Goal: Task Accomplishment & Management: Manage account settings

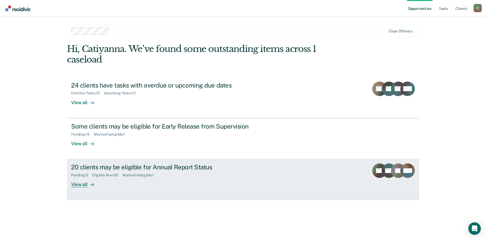
click at [82, 185] on div "View all" at bounding box center [85, 182] width 29 height 10
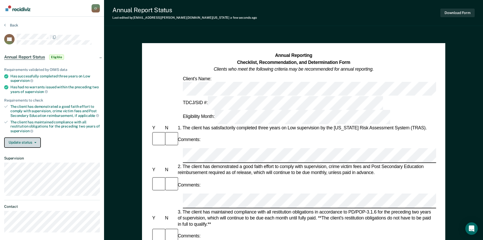
click at [30, 141] on button "Update status" at bounding box center [22, 142] width 37 height 10
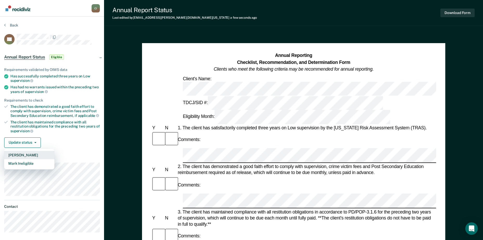
click at [26, 155] on button "[PERSON_NAME]" at bounding box center [29, 155] width 50 height 8
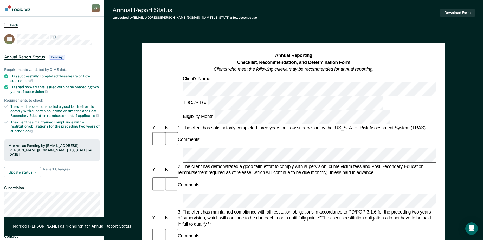
click at [11, 25] on button "Back" at bounding box center [11, 25] width 14 height 5
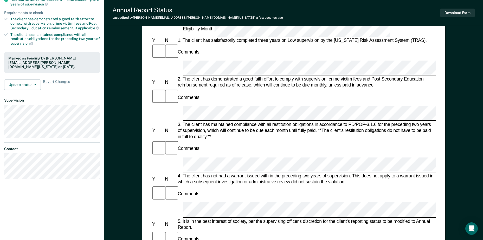
scroll to position [78, 0]
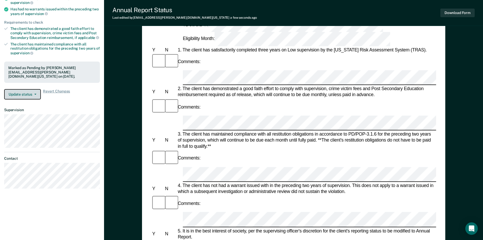
click at [31, 95] on button "Update status" at bounding box center [22, 94] width 37 height 10
click at [75, 101] on div "Requirements validated by OIMS data Has successfully completed three years on L…" at bounding box center [52, 42] width 104 height 122
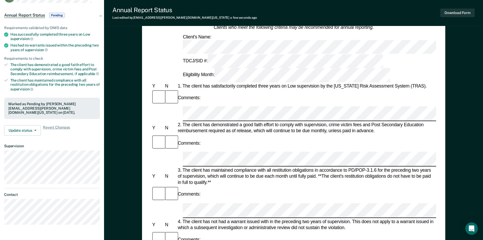
scroll to position [0, 0]
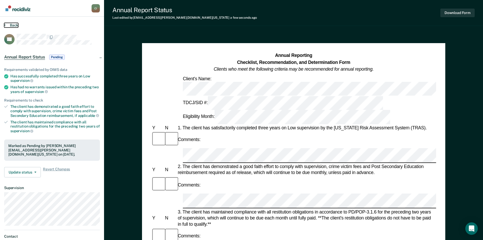
click at [13, 25] on button "Back" at bounding box center [11, 25] width 14 height 5
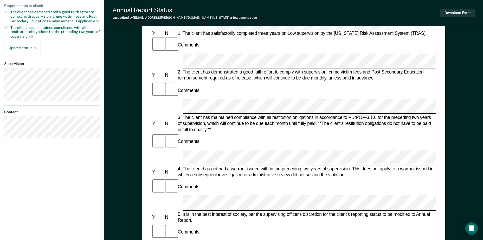
scroll to position [104, 0]
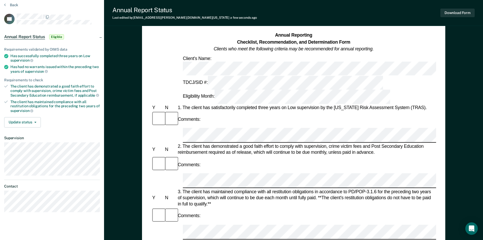
scroll to position [0, 0]
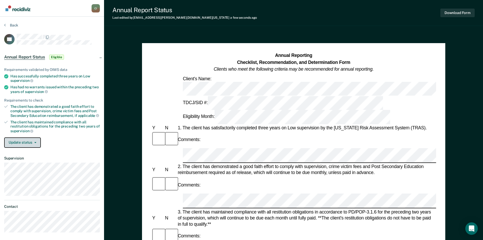
click at [25, 142] on button "Update status" at bounding box center [22, 142] width 37 height 10
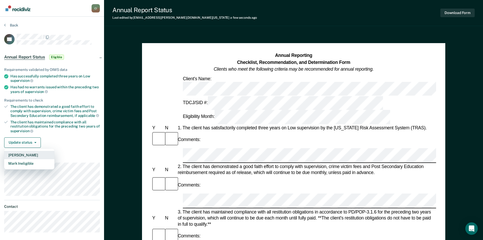
click at [25, 155] on button "[PERSON_NAME]" at bounding box center [29, 155] width 50 height 8
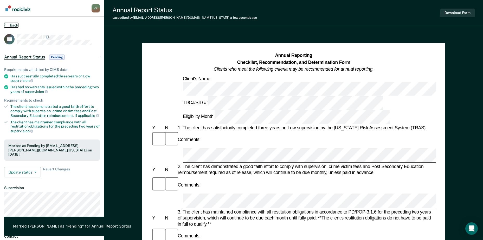
click at [9, 26] on button "Back" at bounding box center [11, 25] width 14 height 5
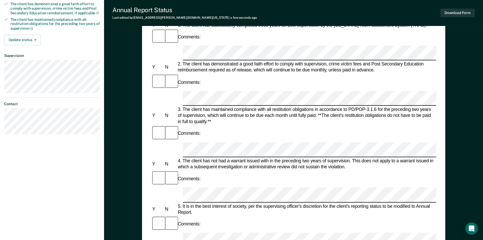
scroll to position [130, 0]
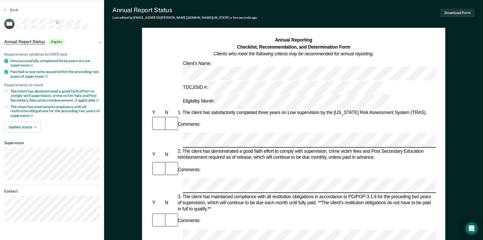
scroll to position [0, 0]
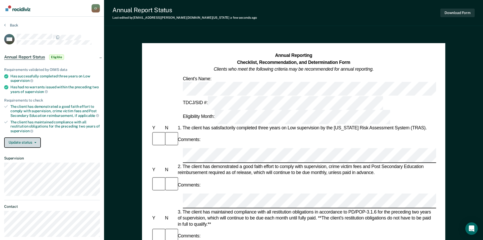
click at [16, 140] on button "Update status" at bounding box center [22, 142] width 37 height 10
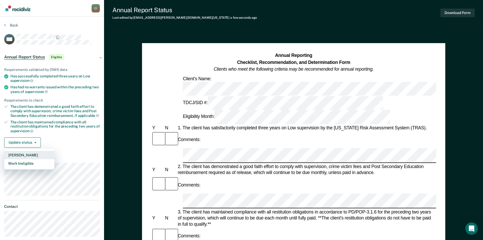
click at [18, 156] on button "[PERSON_NAME]" at bounding box center [29, 155] width 50 height 8
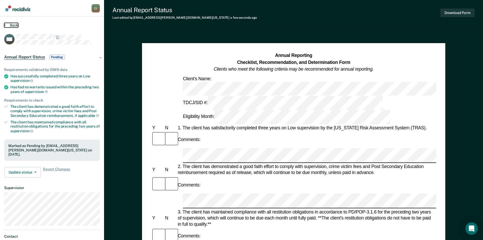
click at [16, 25] on button "Back" at bounding box center [11, 25] width 14 height 5
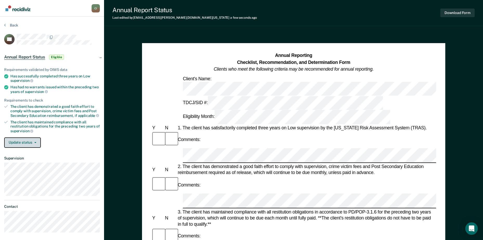
click at [18, 146] on button "Update status" at bounding box center [22, 142] width 37 height 10
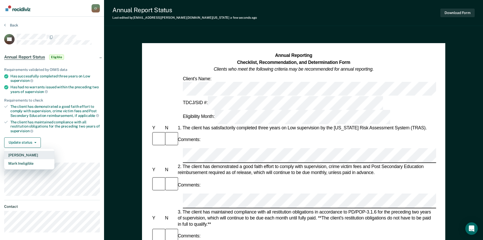
click at [21, 153] on button "[PERSON_NAME]" at bounding box center [29, 155] width 50 height 8
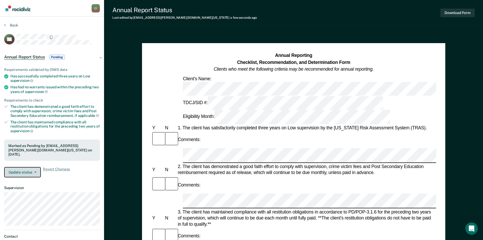
click at [29, 176] on button "Update status" at bounding box center [22, 172] width 37 height 10
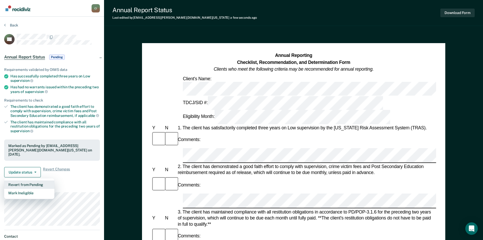
click at [29, 183] on button "Revert from Pending" at bounding box center [29, 185] width 50 height 8
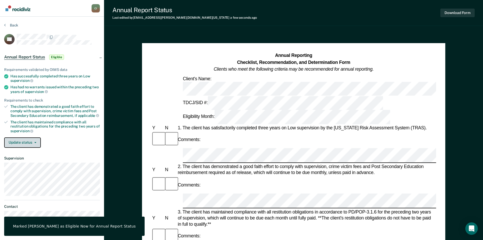
click at [30, 142] on button "Update status" at bounding box center [22, 142] width 37 height 10
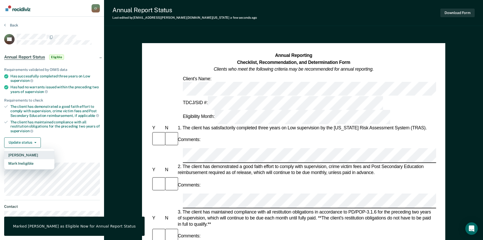
click at [29, 156] on button "[PERSON_NAME]" at bounding box center [29, 155] width 50 height 8
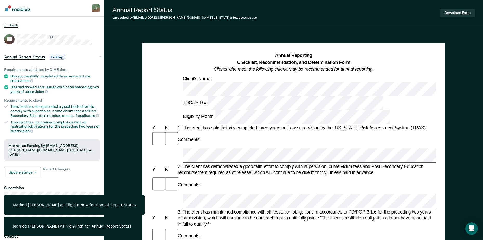
click at [15, 26] on button "Back" at bounding box center [11, 25] width 14 height 5
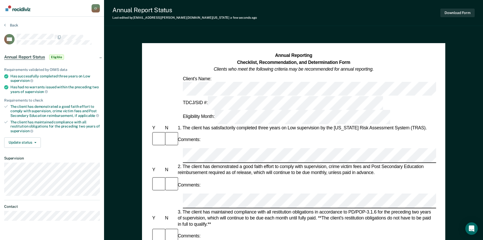
click at [216, 164] on div "2. The client has demonstrated a good faith effort to comply with supervision, …" at bounding box center [305, 170] width 259 height 12
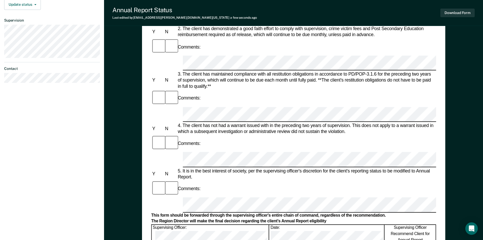
scroll to position [26, 0]
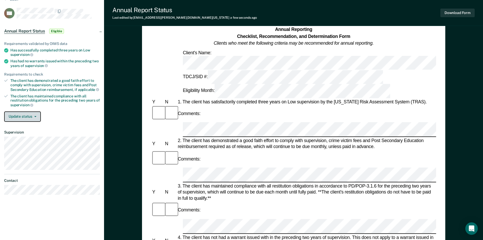
click at [23, 113] on button "Update status" at bounding box center [22, 116] width 37 height 10
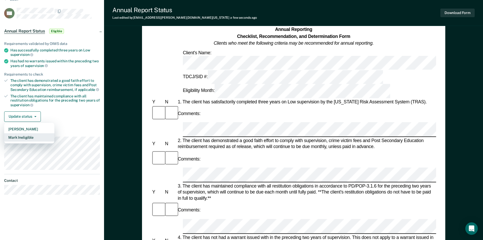
click at [26, 135] on button "Mark Ineligible" at bounding box center [29, 137] width 50 height 8
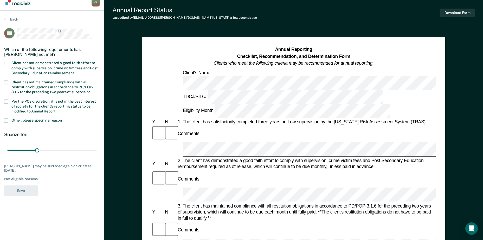
scroll to position [0, 0]
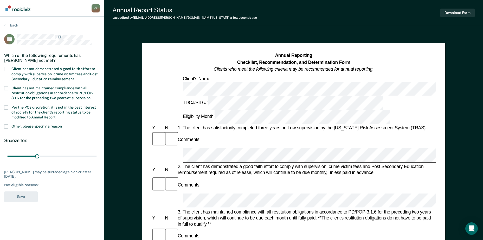
click at [6, 68] on span at bounding box center [6, 69] width 4 height 4
click at [74, 77] on input "Client has not demonstrated a good faith effort to comply with supervision, cri…" at bounding box center [74, 77] width 0 height 0
click at [29, 199] on button "Save" at bounding box center [21, 197] width 34 height 11
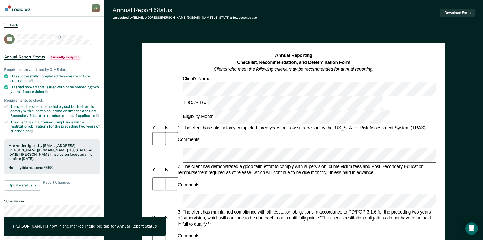
click at [14, 26] on button "Back" at bounding box center [11, 25] width 14 height 5
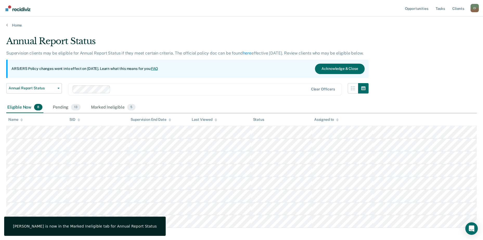
scroll to position [25, 0]
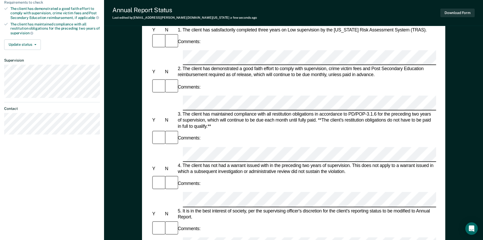
scroll to position [104, 0]
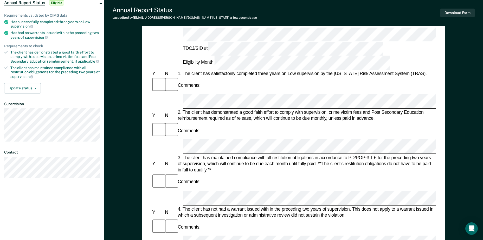
scroll to position [26, 0]
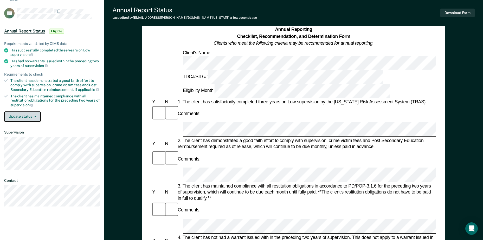
click at [30, 114] on button "Update status" at bounding box center [22, 116] width 37 height 10
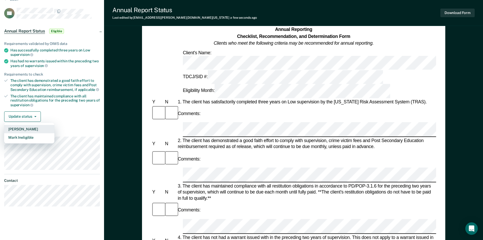
click at [34, 130] on button "[PERSON_NAME]" at bounding box center [29, 129] width 50 height 8
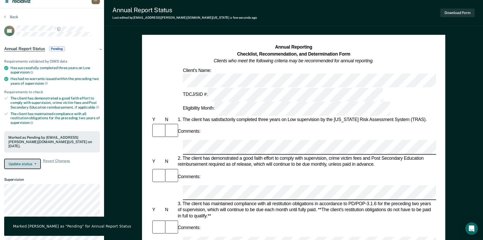
scroll to position [0, 0]
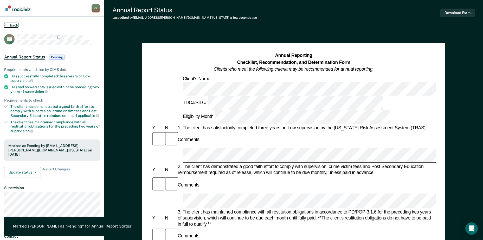
click at [15, 25] on button "Back" at bounding box center [11, 25] width 14 height 5
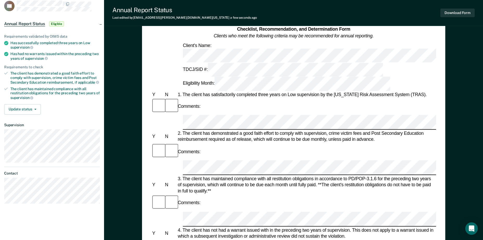
scroll to position [26, 0]
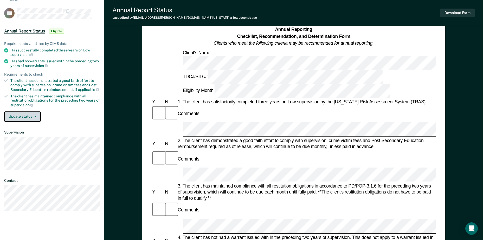
click at [29, 118] on button "Update status" at bounding box center [22, 116] width 37 height 10
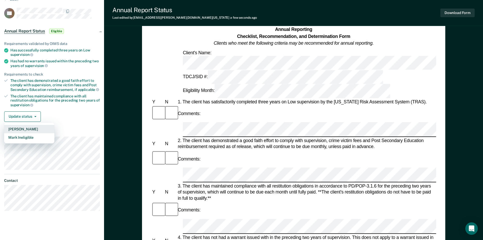
click at [29, 128] on button "[PERSON_NAME]" at bounding box center [29, 129] width 50 height 8
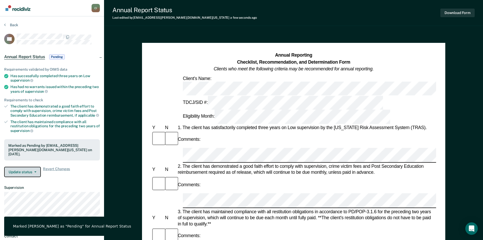
scroll to position [0, 0]
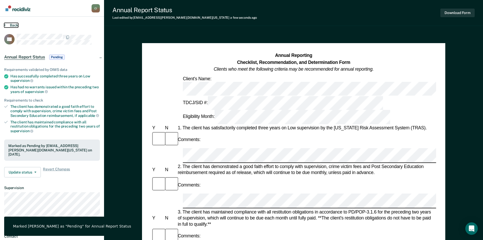
click at [12, 24] on button "Back" at bounding box center [11, 25] width 14 height 5
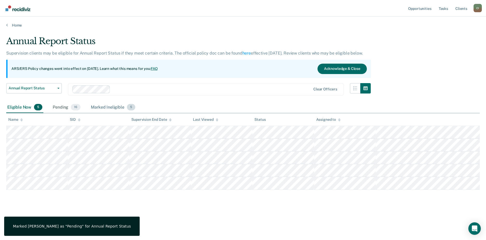
click at [104, 109] on div "Marked Ineligible 5" at bounding box center [113, 107] width 47 height 11
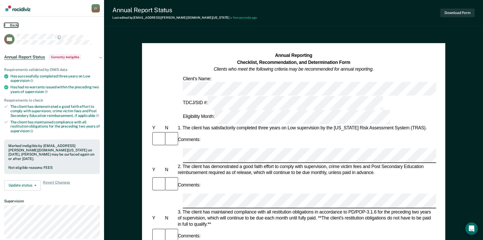
click at [6, 25] on button "Back" at bounding box center [11, 25] width 14 height 5
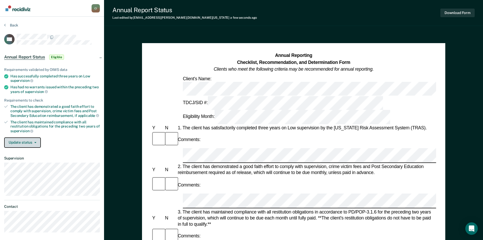
click at [33, 141] on button "Update status" at bounding box center [22, 142] width 37 height 10
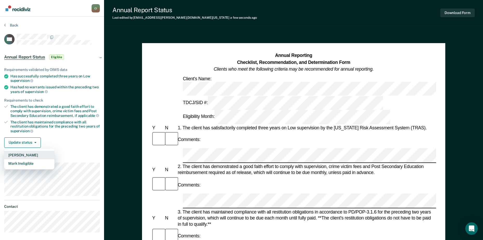
click at [32, 154] on button "[PERSON_NAME]" at bounding box center [29, 155] width 50 height 8
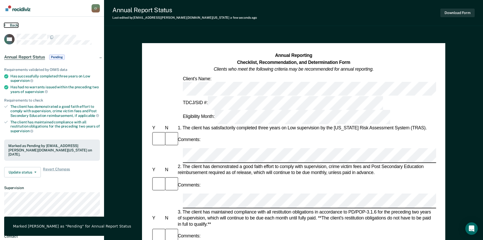
click at [12, 25] on button "Back" at bounding box center [11, 25] width 14 height 5
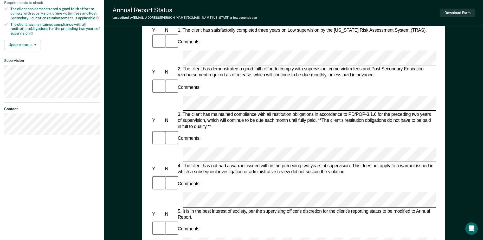
scroll to position [104, 0]
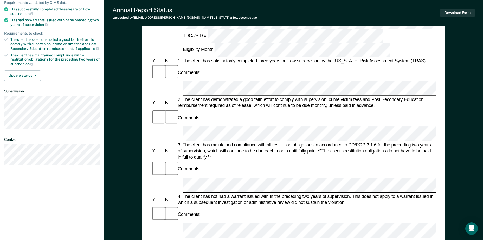
scroll to position [0, 0]
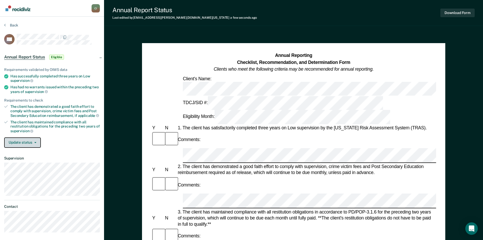
click at [35, 143] on button "Update status" at bounding box center [22, 142] width 37 height 10
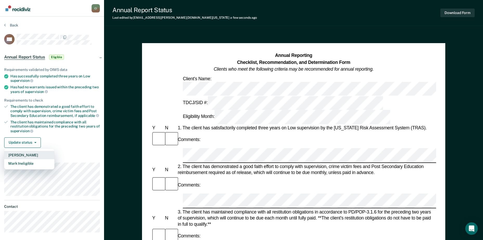
click at [32, 156] on button "[PERSON_NAME]" at bounding box center [29, 155] width 50 height 8
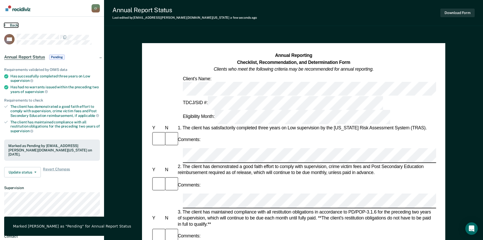
click at [10, 26] on button "Back" at bounding box center [11, 25] width 14 height 5
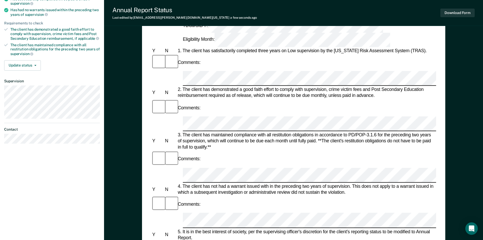
scroll to position [78, 0]
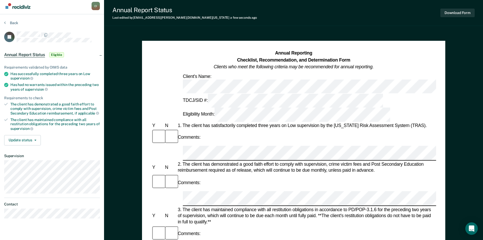
scroll to position [0, 0]
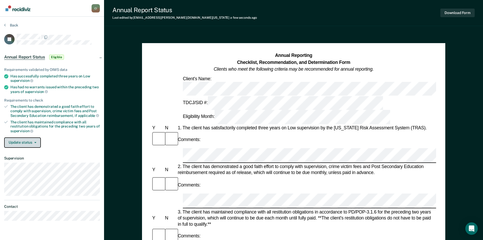
click at [27, 145] on button "Update status" at bounding box center [22, 142] width 37 height 10
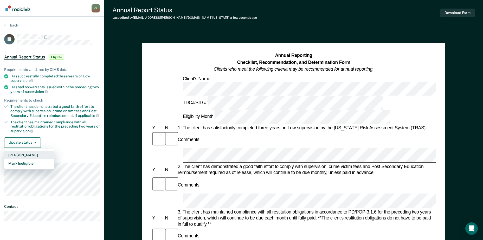
click at [24, 156] on button "[PERSON_NAME]" at bounding box center [29, 155] width 50 height 8
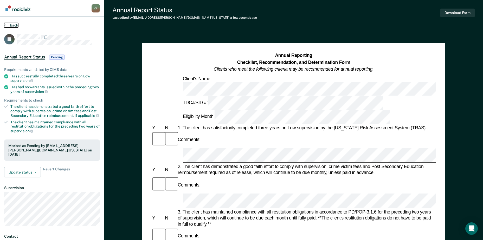
click at [10, 27] on button "Back" at bounding box center [11, 25] width 14 height 5
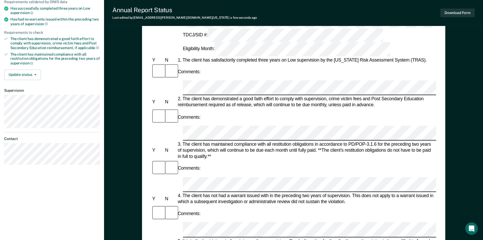
scroll to position [78, 0]
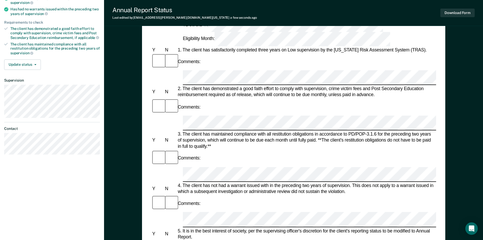
click at [224, 195] on div "Comments:" at bounding box center [293, 203] width 285 height 17
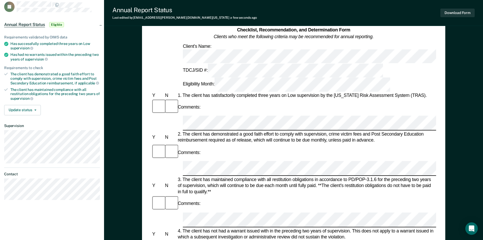
scroll to position [0, 0]
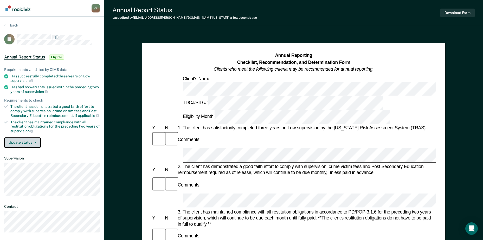
click at [24, 143] on button "Update status" at bounding box center [22, 142] width 37 height 10
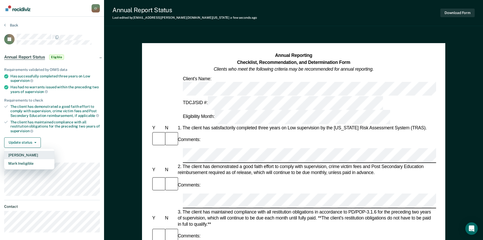
click at [25, 155] on button "[PERSON_NAME]" at bounding box center [29, 155] width 50 height 8
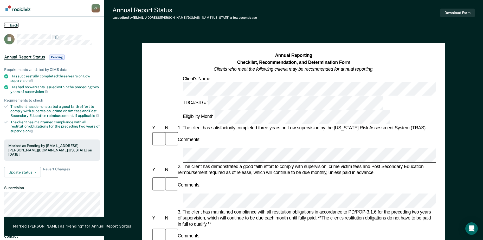
click at [16, 24] on button "Back" at bounding box center [11, 25] width 14 height 5
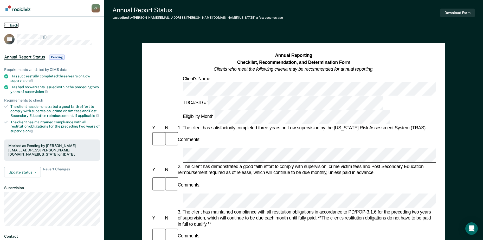
click at [11, 24] on button "Back" at bounding box center [11, 25] width 14 height 5
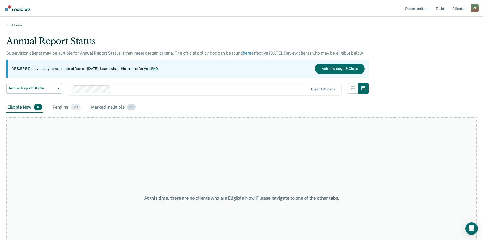
click at [98, 107] on div "Marked Ineligible 6" at bounding box center [113, 107] width 47 height 11
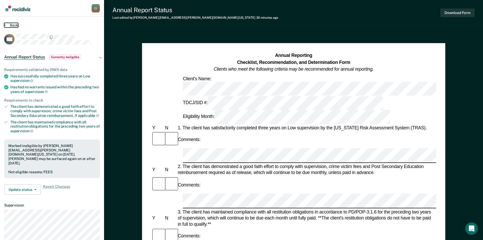
click at [10, 25] on button "Back" at bounding box center [11, 25] width 14 height 5
